Goal: Task Accomplishment & Management: Use online tool/utility

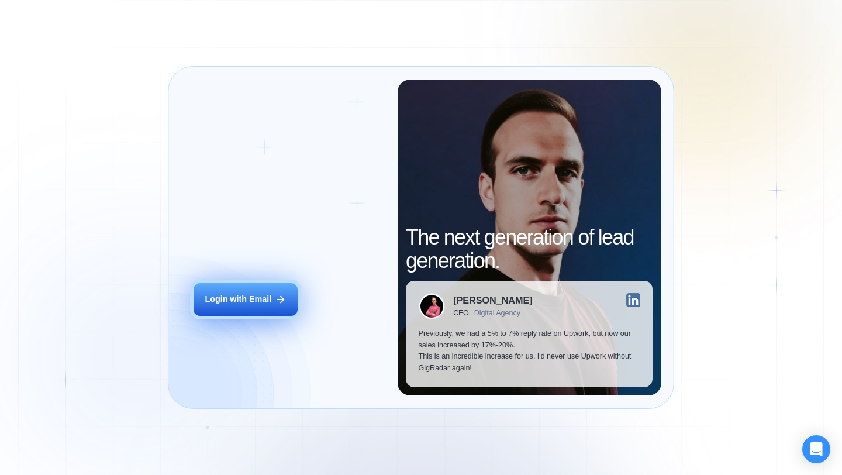
click at [256, 305] on button "Login with Email" at bounding box center [246, 299] width 104 height 33
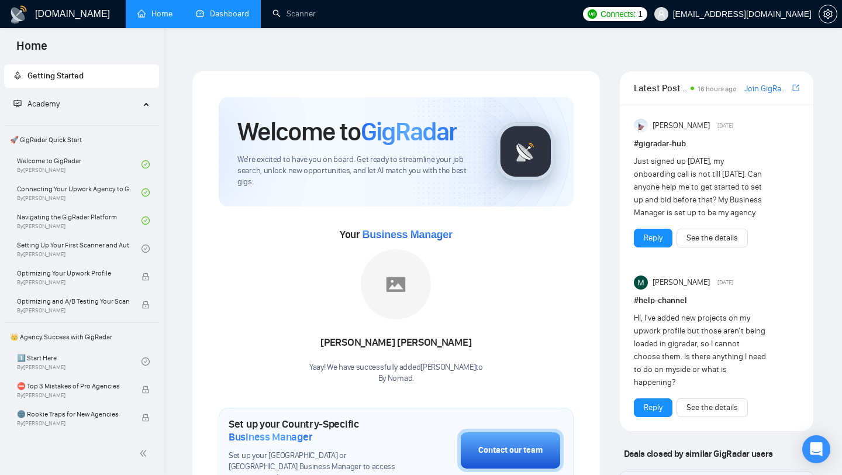
click at [244, 15] on link "Dashboard" at bounding box center [222, 14] width 53 height 10
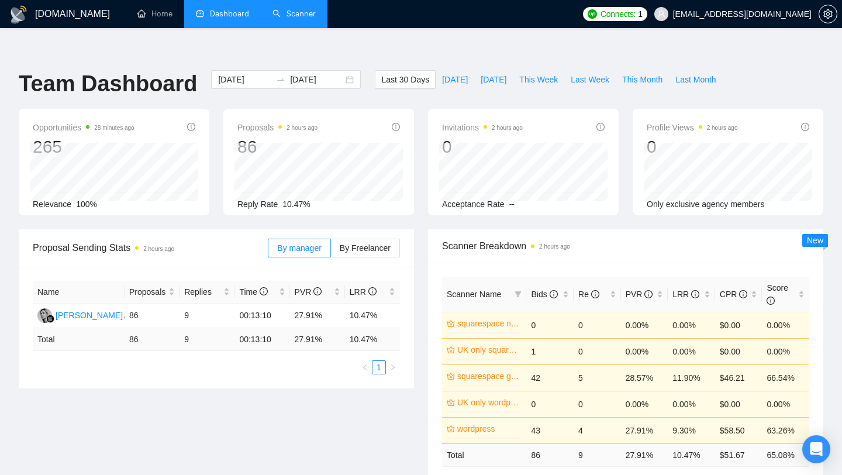
click at [290, 19] on link "Scanner" at bounding box center [293, 14] width 43 height 10
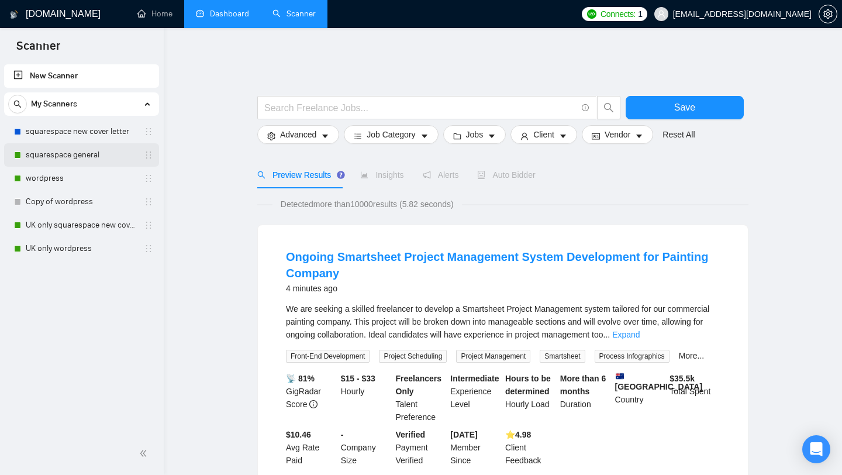
click at [78, 150] on link "squarespace general" at bounding box center [81, 154] width 111 height 23
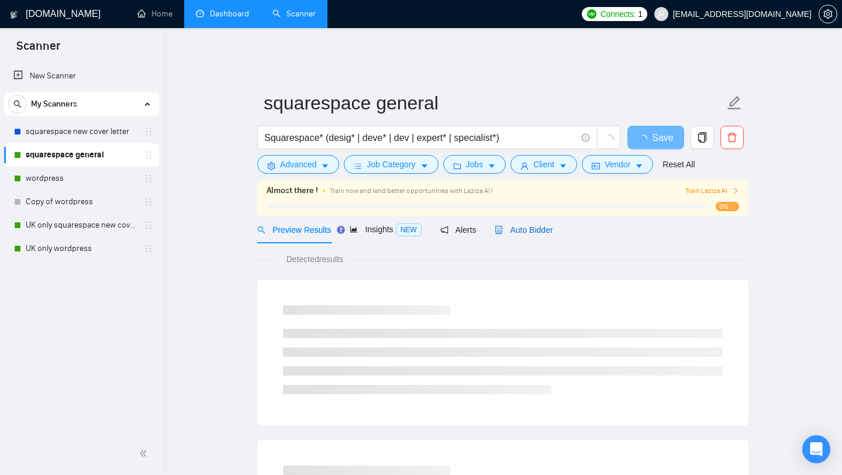
click at [550, 225] on span "Auto Bidder" at bounding box center [524, 229] width 58 height 9
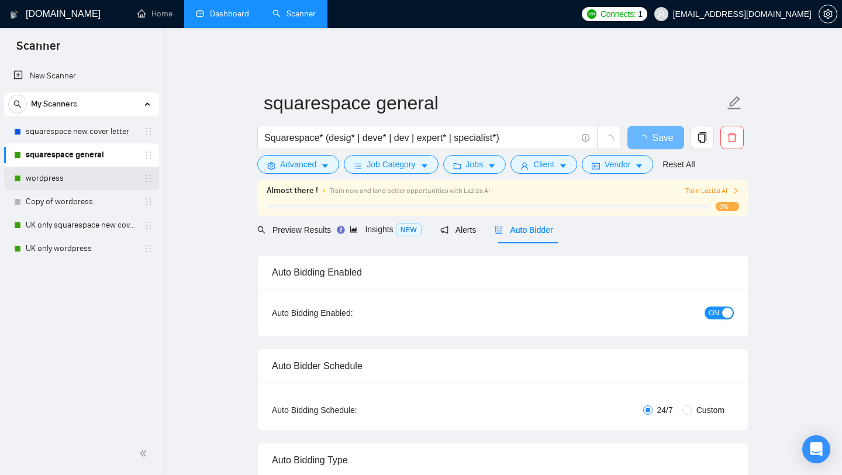
click at [112, 182] on link "wordpress" at bounding box center [81, 178] width 111 height 23
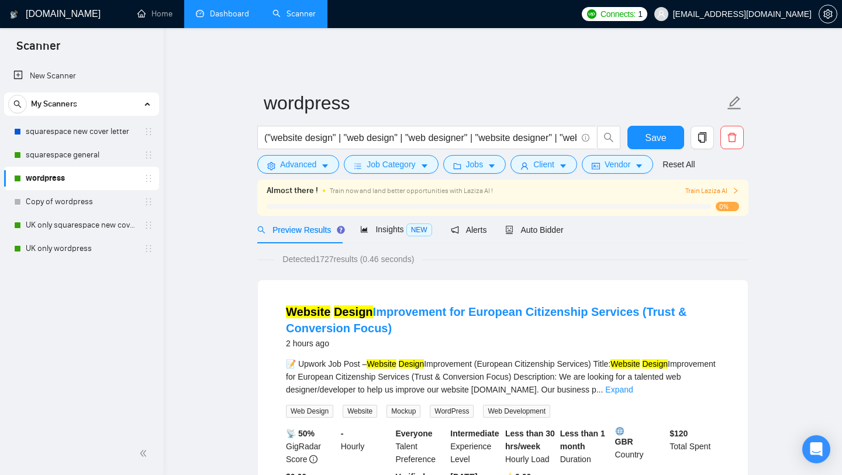
click at [209, 27] on li "Dashboard" at bounding box center [222, 14] width 77 height 28
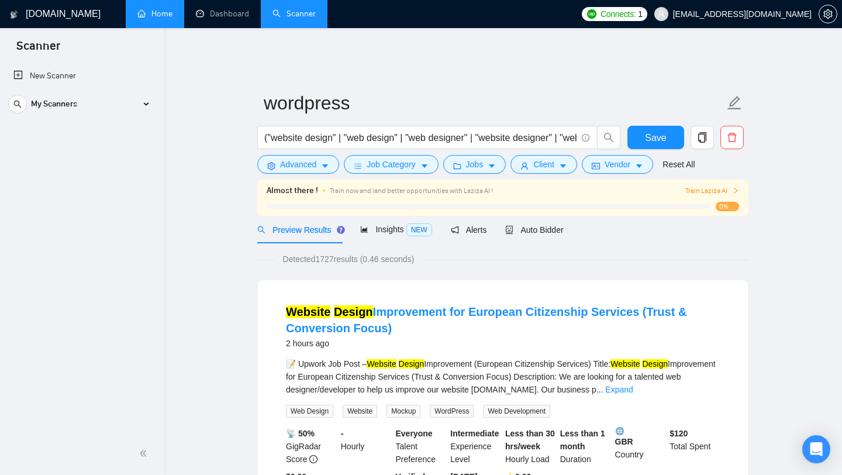
click at [162, 19] on link "Home" at bounding box center [154, 14] width 35 height 10
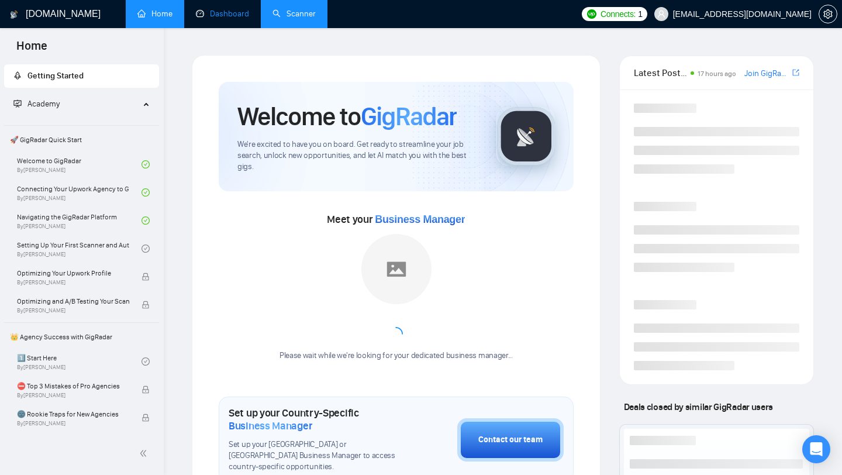
click at [213, 19] on link "Dashboard" at bounding box center [222, 14] width 53 height 10
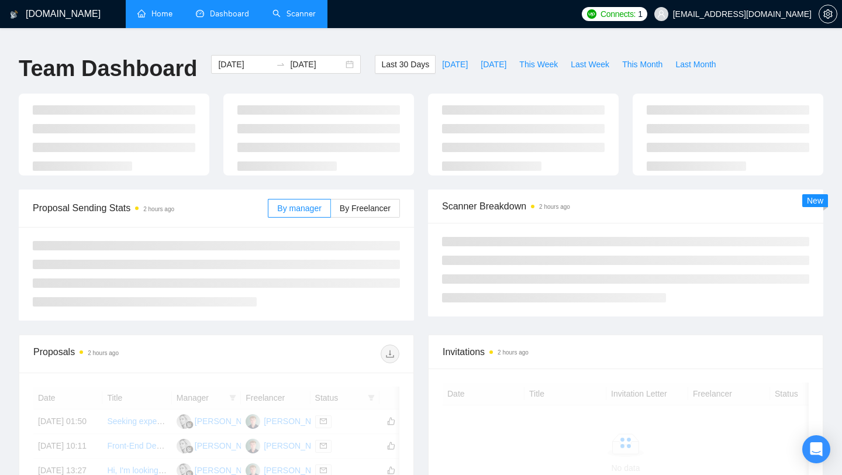
click at [279, 19] on link "Scanner" at bounding box center [293, 14] width 43 height 10
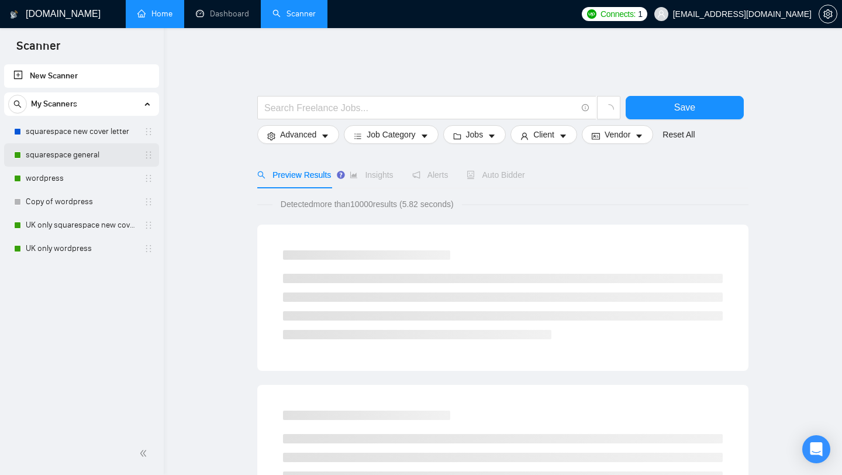
click at [81, 160] on link "squarespace general" at bounding box center [81, 154] width 111 height 23
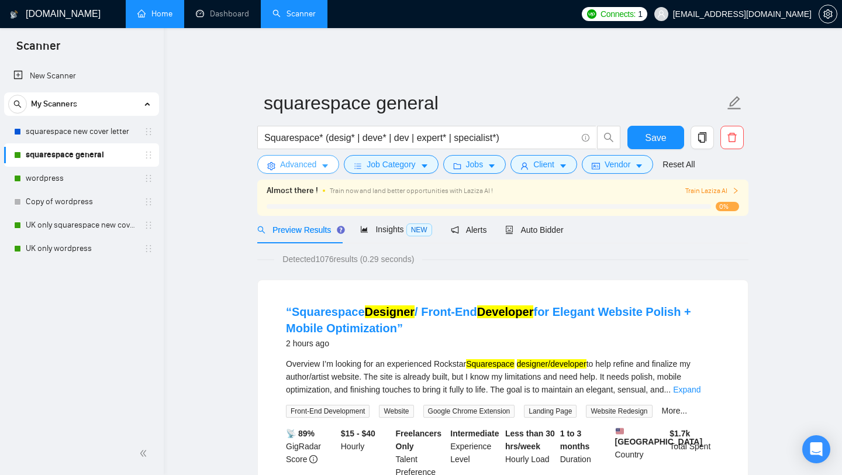
click at [315, 158] on span "Advanced" at bounding box center [298, 164] width 36 height 13
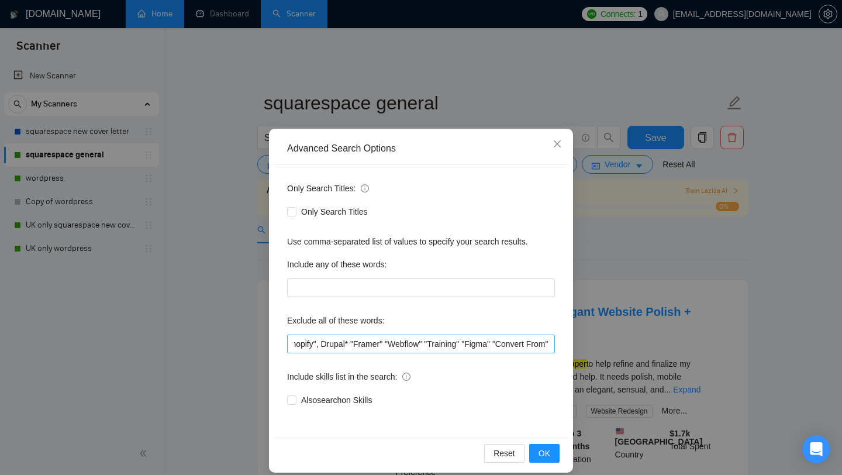
scroll to position [0, 80]
click at [545, 455] on span "OK" at bounding box center [544, 453] width 12 height 13
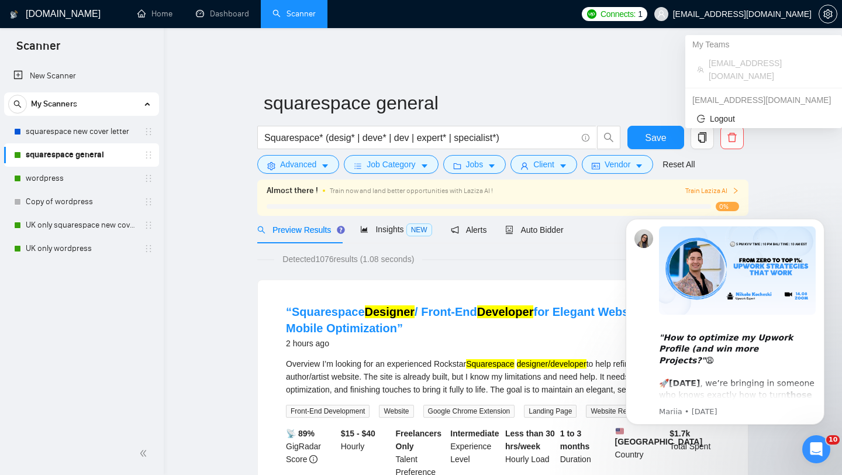
click at [778, 8] on span "[EMAIL_ADDRESS][DOMAIN_NAME]" at bounding box center [732, 13] width 171 height 37
click at [716, 14] on span "[EMAIL_ADDRESS][DOMAIN_NAME]" at bounding box center [742, 14] width 139 height 0
